Goal: Find specific page/section: Find specific page/section

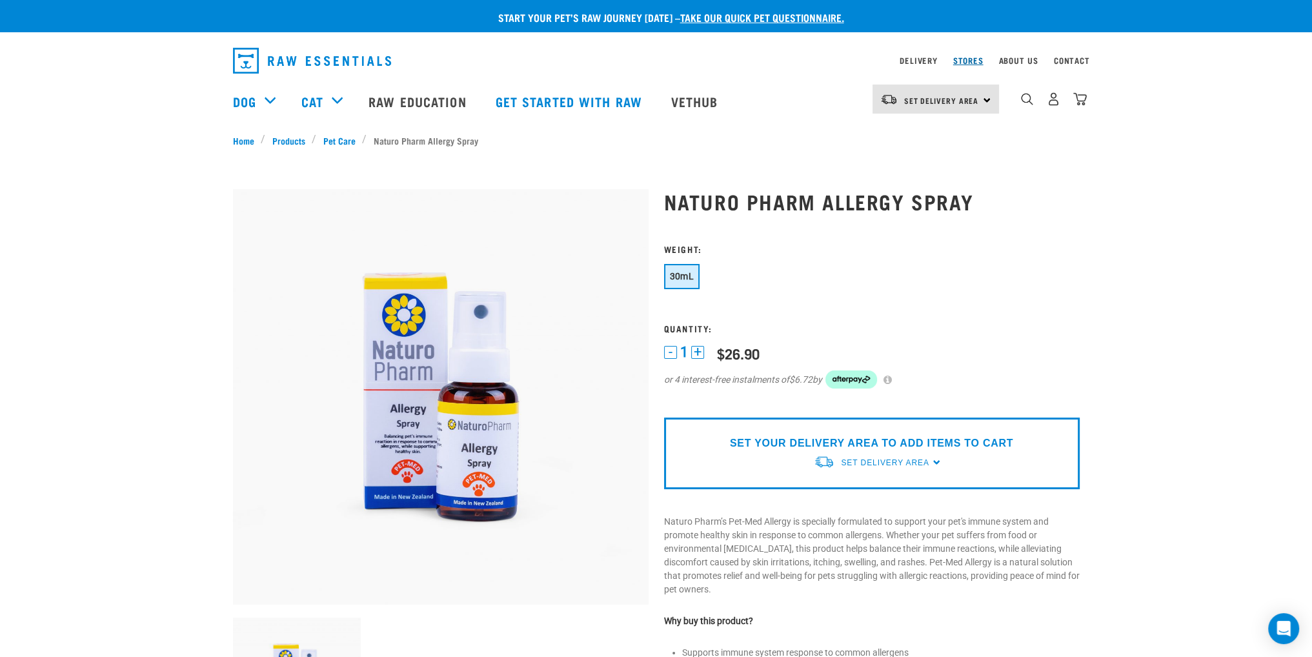
click at [961, 60] on link "Stores" at bounding box center [968, 60] width 30 height 5
